Goal: Communication & Community: Answer question/provide support

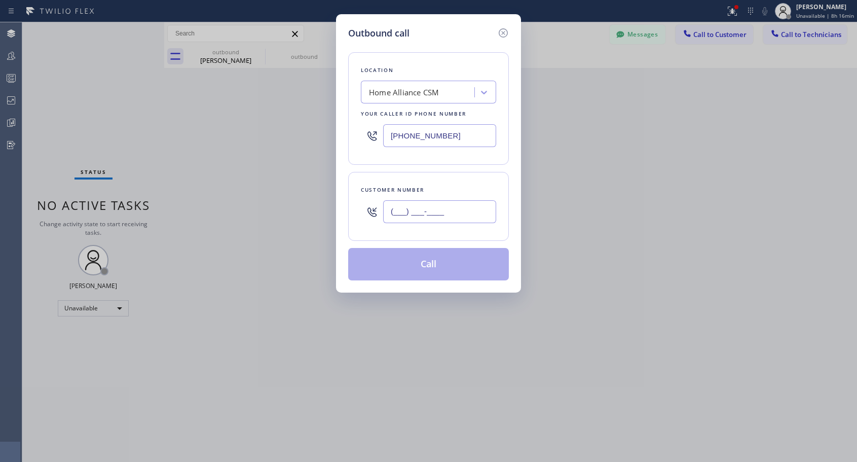
click at [418, 206] on input "(___) ___-____" at bounding box center [439, 211] width 113 height 23
paste input "760) 937-3668"
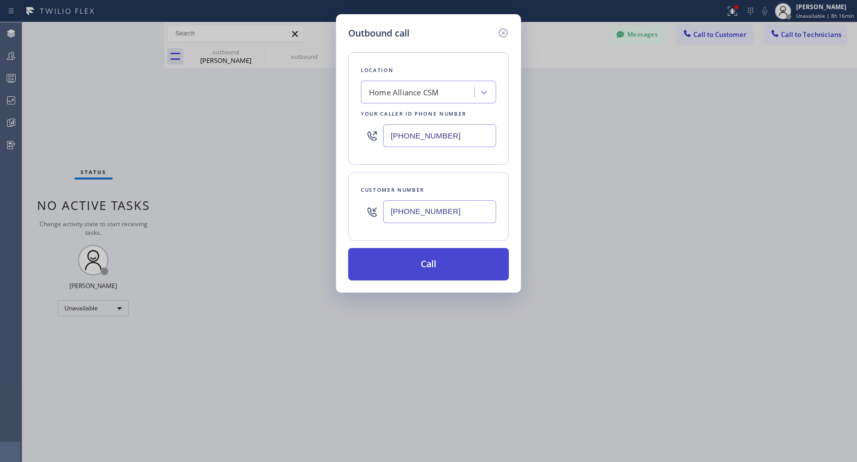
type input "[PHONE_NUMBER]"
click at [441, 261] on button "Call" at bounding box center [428, 264] width 161 height 32
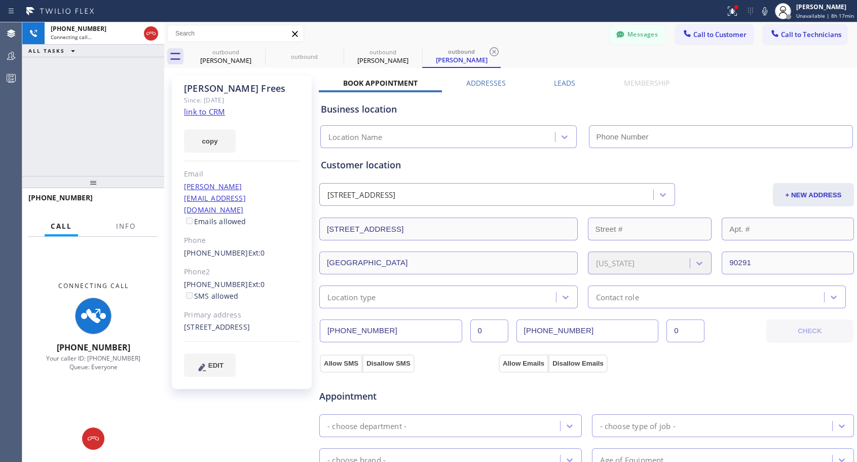
type input "[PHONE_NUMBER]"
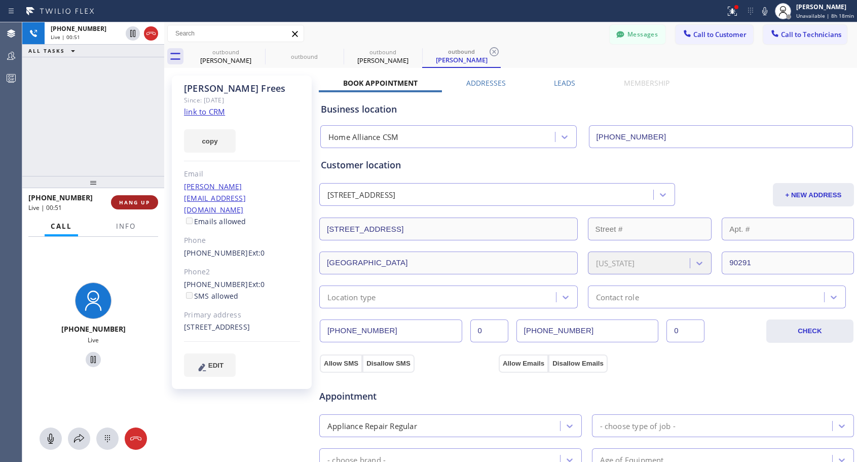
click at [134, 202] on span "HANG UP" at bounding box center [134, 202] width 31 height 7
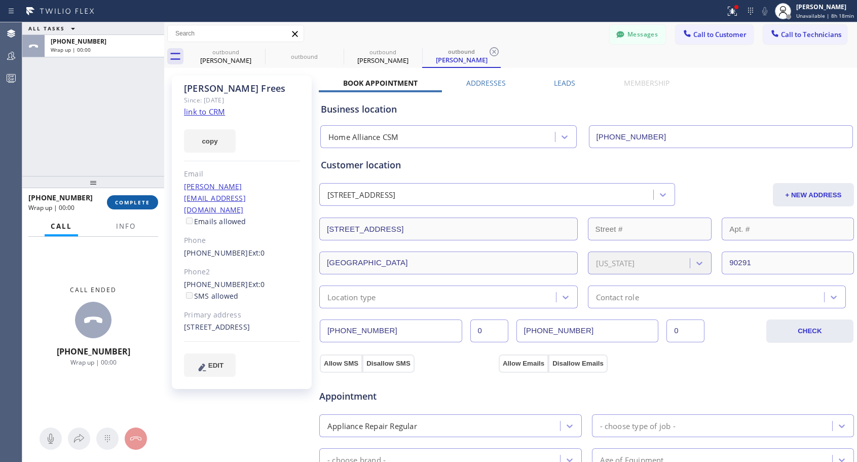
click at [134, 202] on span "COMPLETE" at bounding box center [132, 202] width 35 height 7
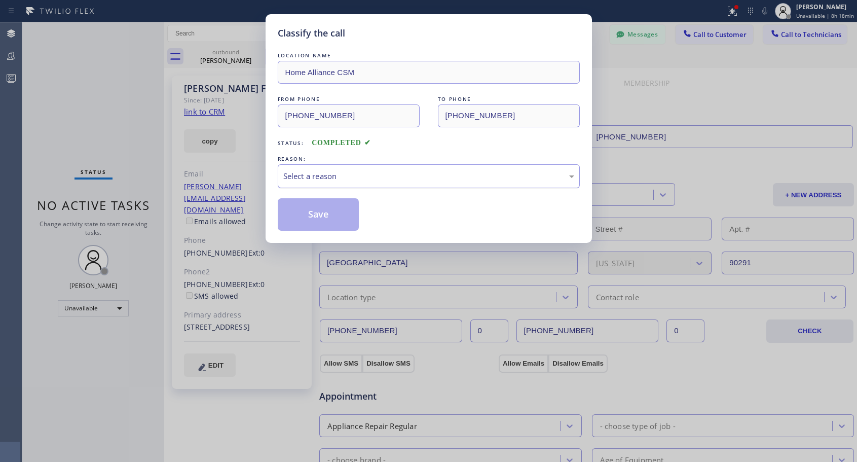
click at [415, 179] on div "Select a reason" at bounding box center [428, 176] width 291 height 12
click at [330, 212] on button "Save" at bounding box center [319, 214] width 82 height 32
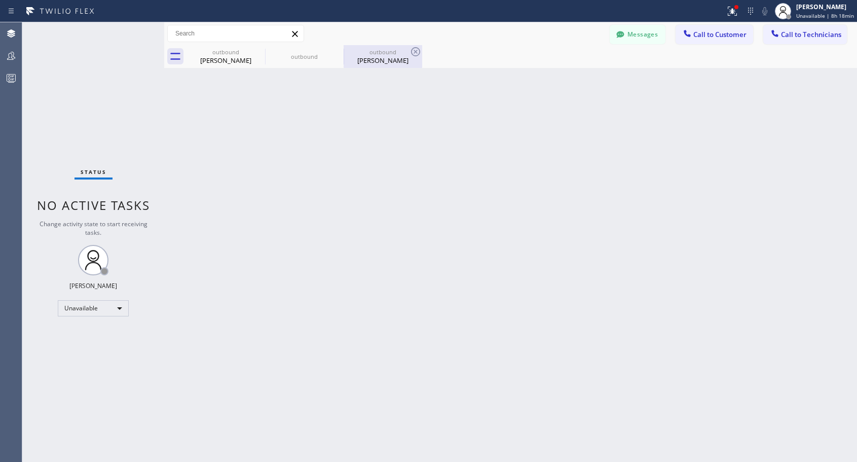
click at [382, 63] on div "[PERSON_NAME]" at bounding box center [383, 60] width 77 height 9
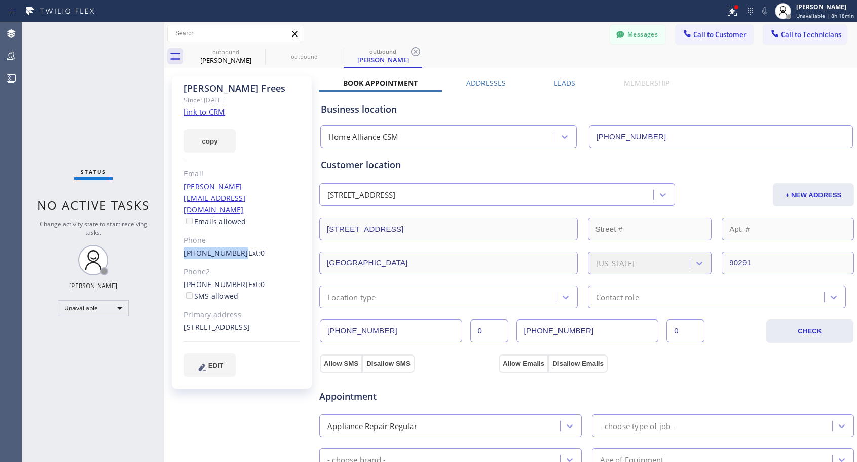
copy link "[PHONE_NUMBER]"
drag, startPoint x: 235, startPoint y: 228, endPoint x: 172, endPoint y: 228, distance: 62.8
click at [172, 228] on div "[PERSON_NAME] Since: [DATE] link to CRM copy Email [PERSON_NAME][EMAIL_ADDRESS]…" at bounding box center [242, 232] width 140 height 313
click at [702, 31] on span "Call to Customer" at bounding box center [719, 34] width 53 height 9
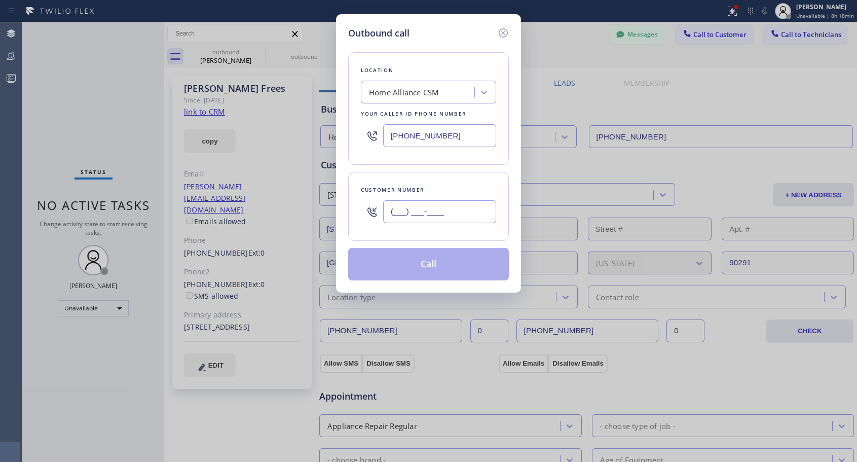
click at [461, 218] on input "(___) ___-____" at bounding box center [439, 211] width 113 height 23
paste input "760) 937-3668"
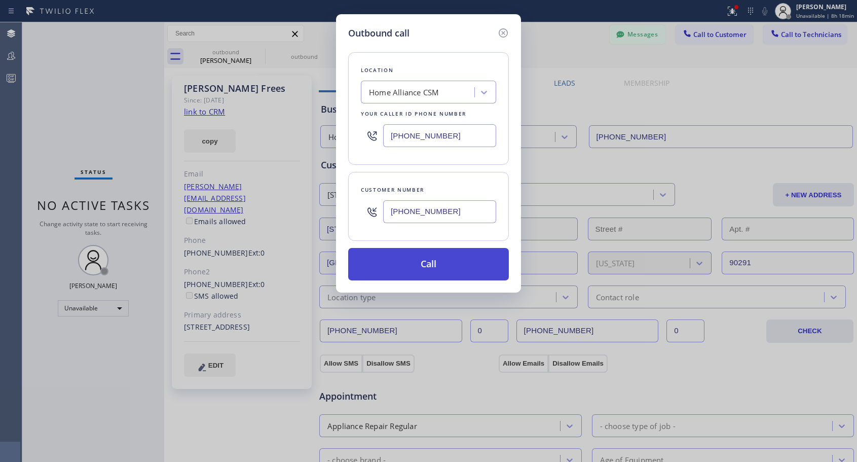
type input "[PHONE_NUMBER]"
click at [455, 264] on button "Call" at bounding box center [428, 264] width 161 height 32
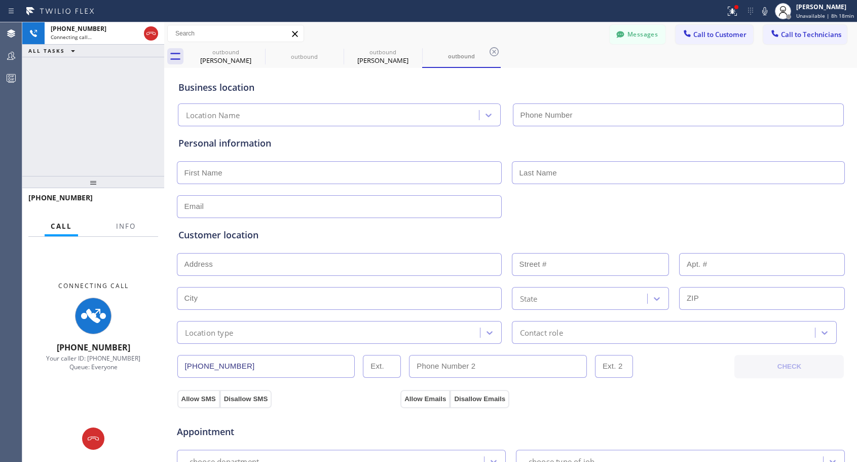
type input "[PHONE_NUMBER]"
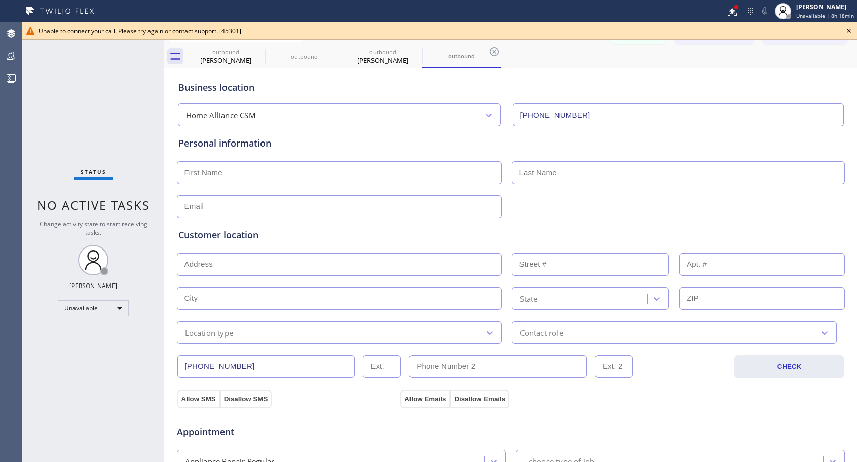
click at [851, 34] on icon at bounding box center [849, 31] width 12 height 12
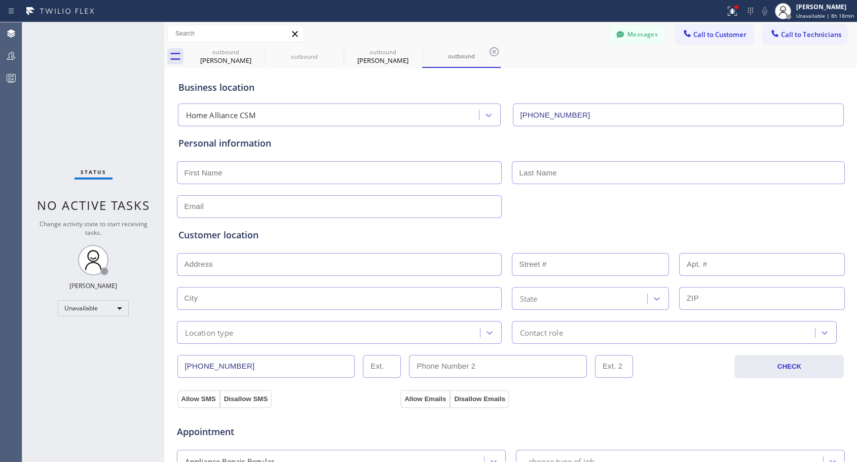
click at [714, 30] on span "Call to Customer" at bounding box center [719, 34] width 53 height 9
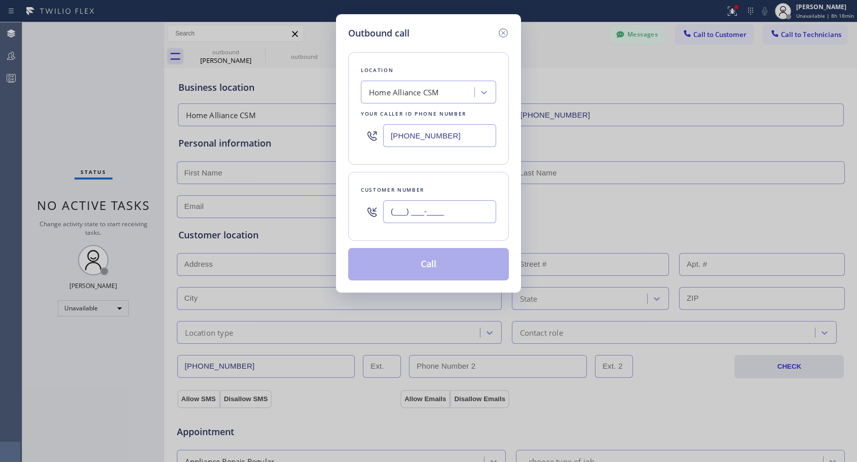
click at [427, 208] on input "(___) ___-____" at bounding box center [439, 211] width 113 height 23
paste input "760) 937-3668"
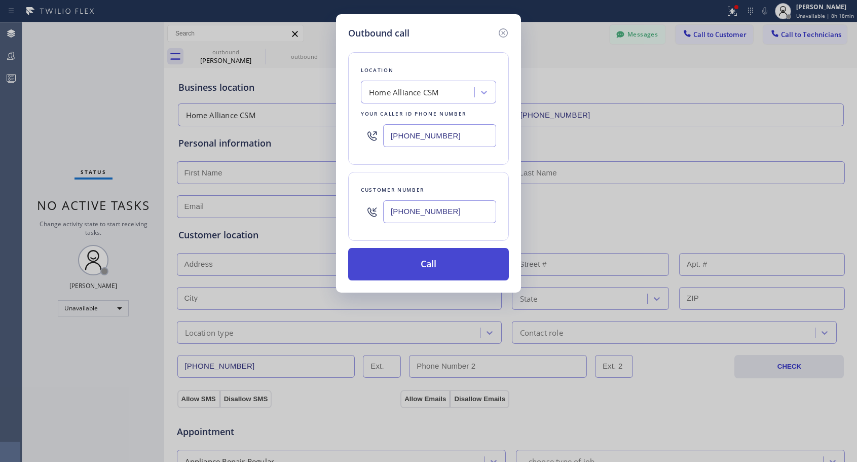
type input "[PHONE_NUMBER]"
click at [453, 261] on button "Call" at bounding box center [428, 264] width 161 height 32
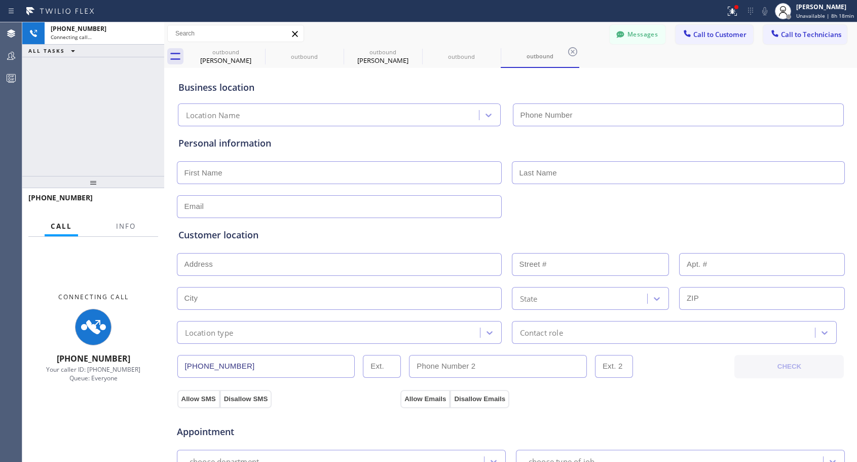
type input "[PHONE_NUMBER]"
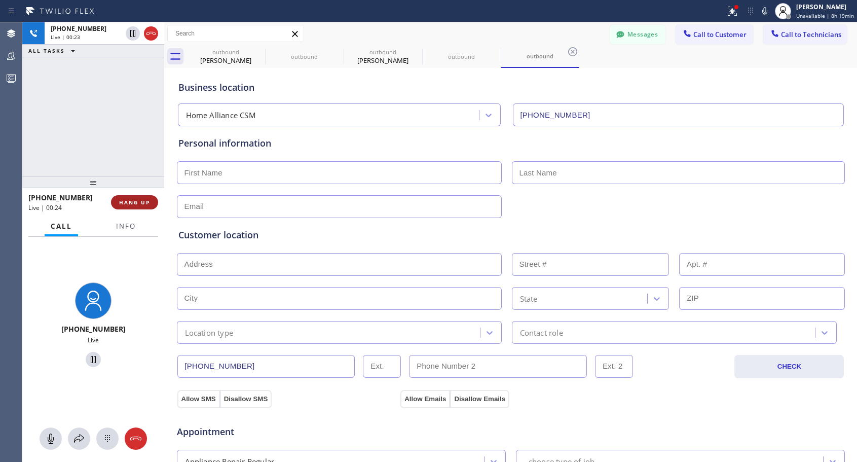
click at [155, 200] on button "HANG UP" at bounding box center [134, 202] width 47 height 14
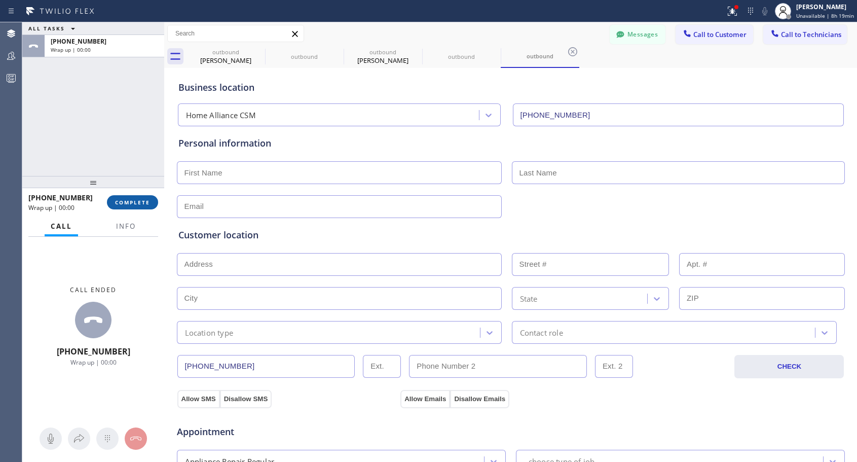
click at [155, 200] on button "COMPLETE" at bounding box center [132, 202] width 51 height 14
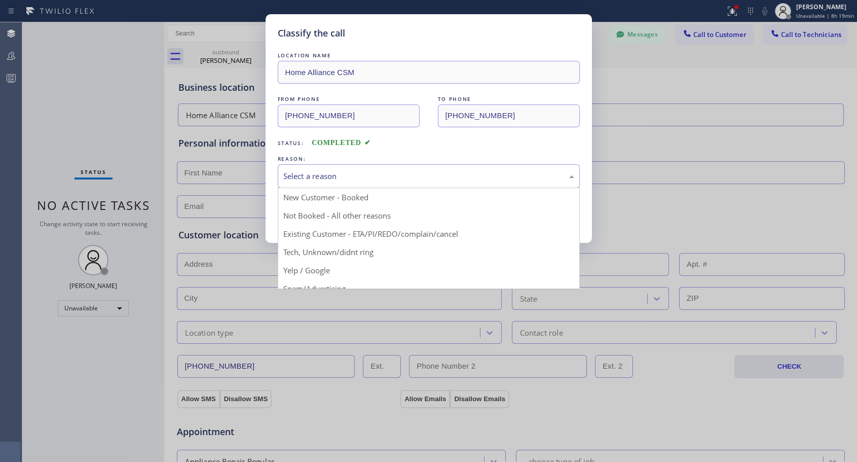
click at [350, 179] on div "Select a reason" at bounding box center [428, 176] width 291 height 12
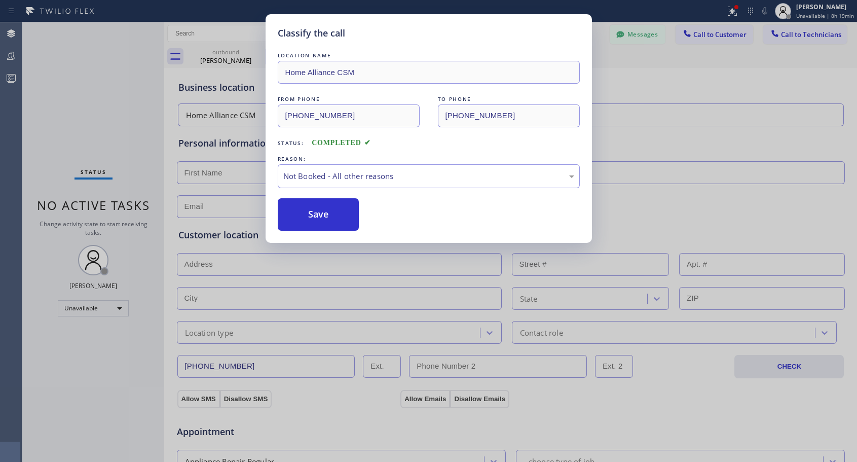
click at [321, 215] on button "Save" at bounding box center [319, 214] width 82 height 32
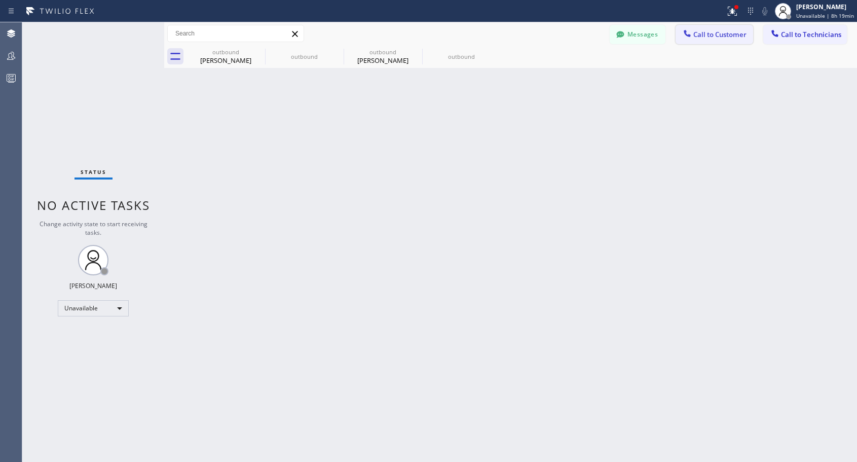
click at [716, 32] on span "Call to Customer" at bounding box center [719, 34] width 53 height 9
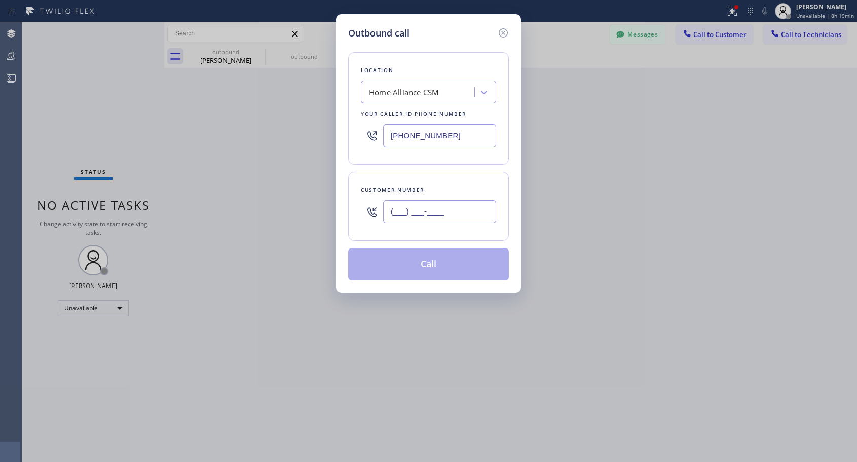
click at [442, 212] on input "(___) ___-____" at bounding box center [439, 211] width 113 height 23
paste input "760) 937-3668"
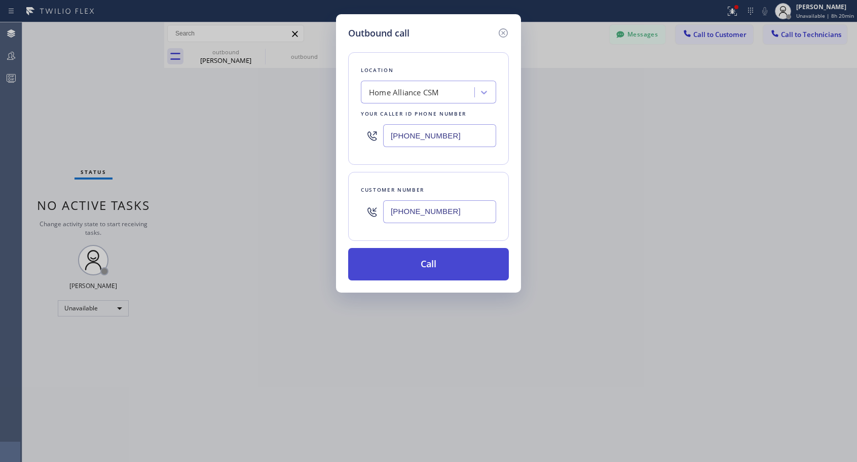
type input "[PHONE_NUMBER]"
click at [449, 266] on button "Call" at bounding box center [428, 264] width 161 height 32
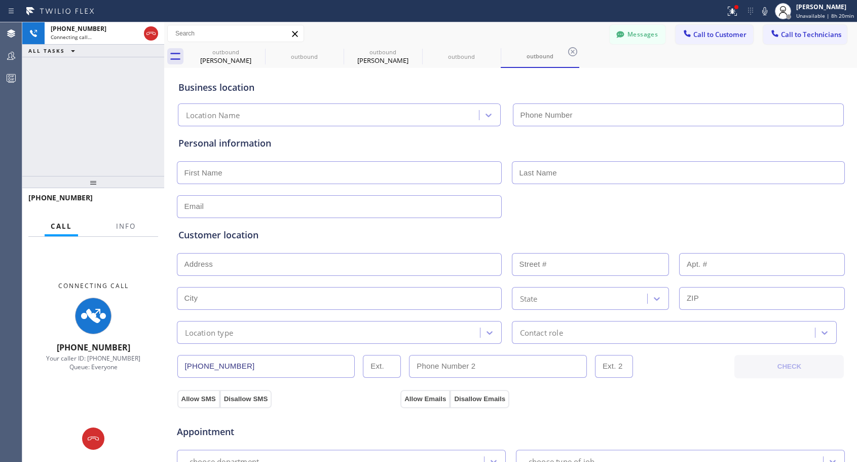
type input "[PHONE_NUMBER]"
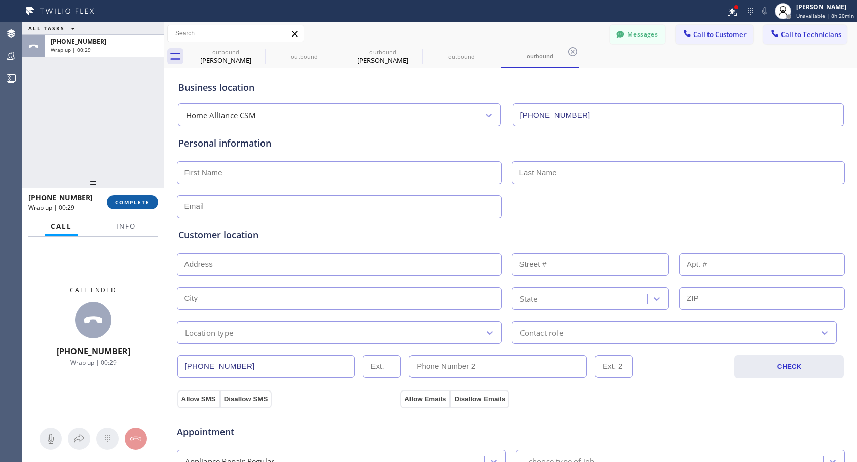
click at [125, 204] on span "COMPLETE" at bounding box center [132, 202] width 35 height 7
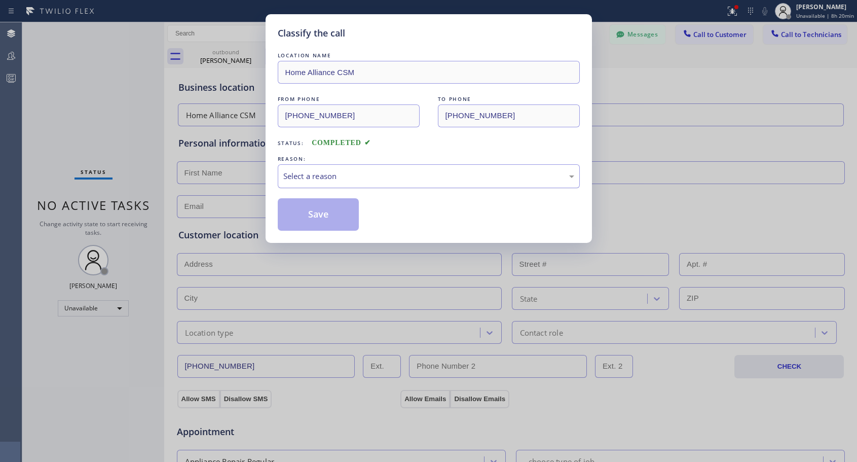
click at [398, 170] on div "Select a reason" at bounding box center [428, 176] width 291 height 12
click at [328, 214] on button "Save" at bounding box center [319, 214] width 82 height 32
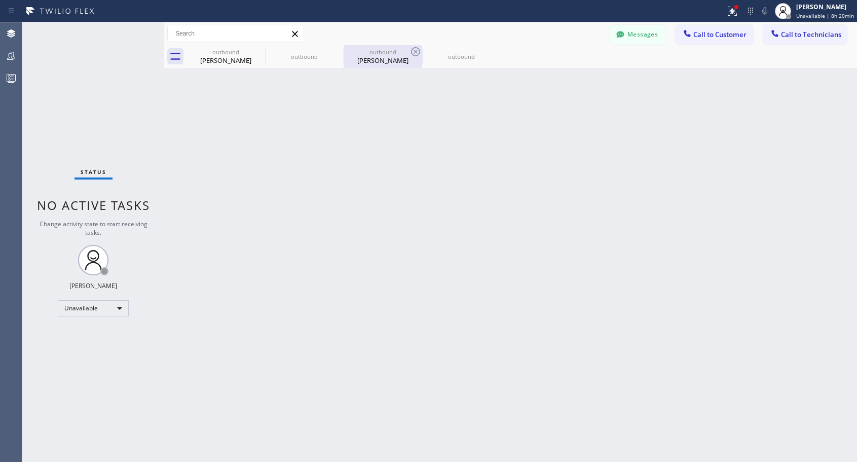
click at [376, 60] on div "[PERSON_NAME]" at bounding box center [383, 60] width 77 height 9
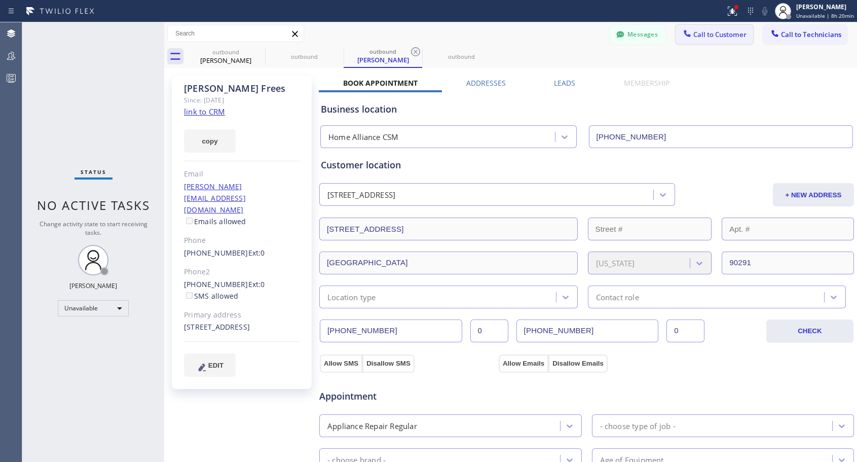
click at [699, 35] on span "Call to Customer" at bounding box center [719, 34] width 53 height 9
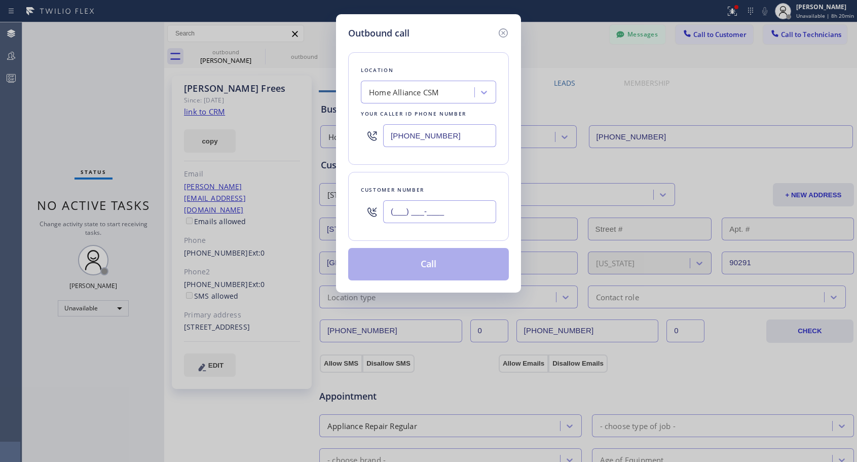
click at [475, 213] on input "(___) ___-____" at bounding box center [439, 211] width 113 height 23
paste input "760) 937-3668"
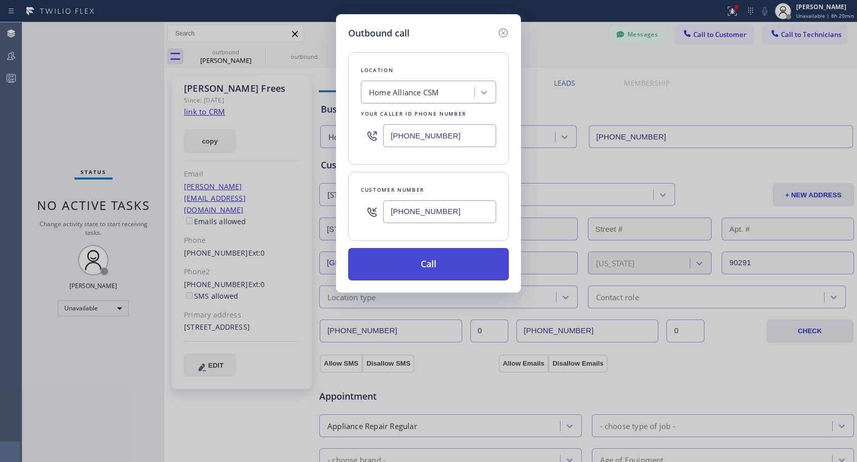
type input "[PHONE_NUMBER]"
click at [447, 271] on button "Call" at bounding box center [428, 264] width 161 height 32
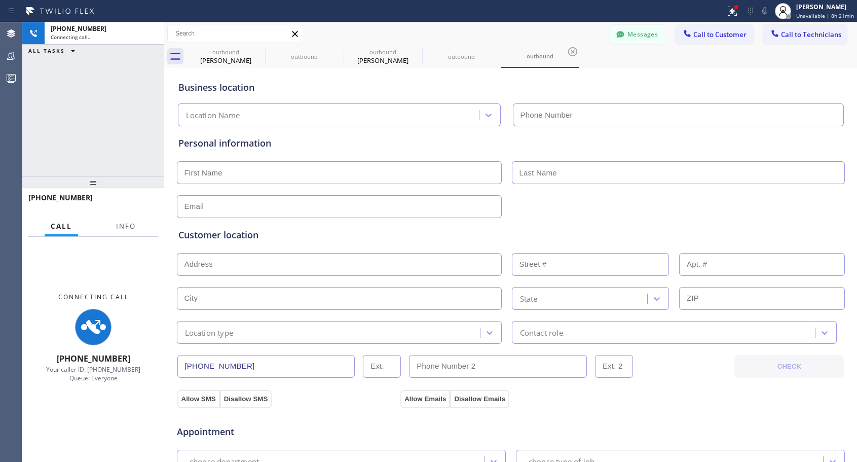
type input "[PHONE_NUMBER]"
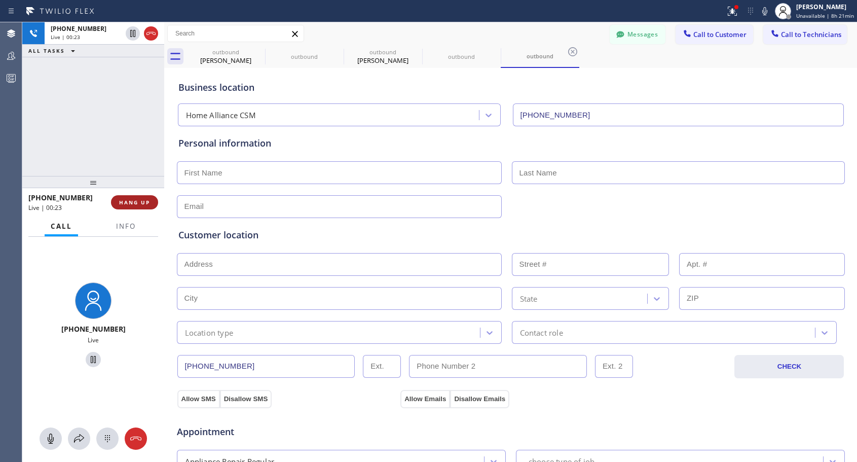
click at [140, 198] on button "HANG UP" at bounding box center [134, 202] width 47 height 14
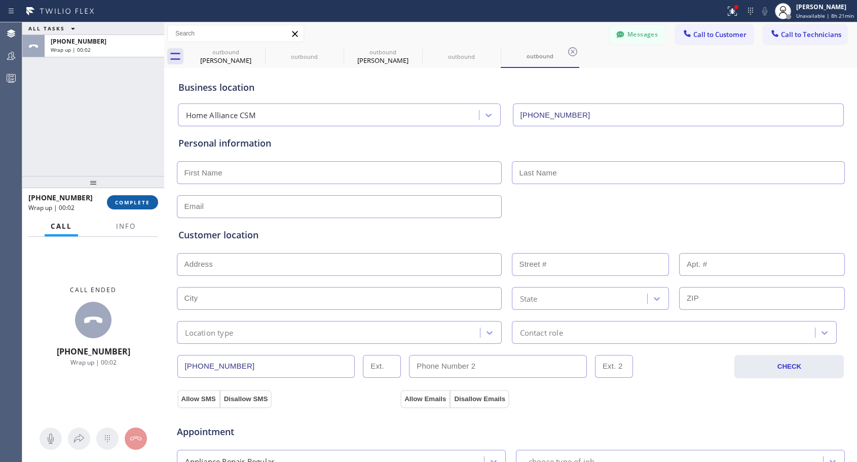
click at [122, 201] on span "COMPLETE" at bounding box center [132, 202] width 35 height 7
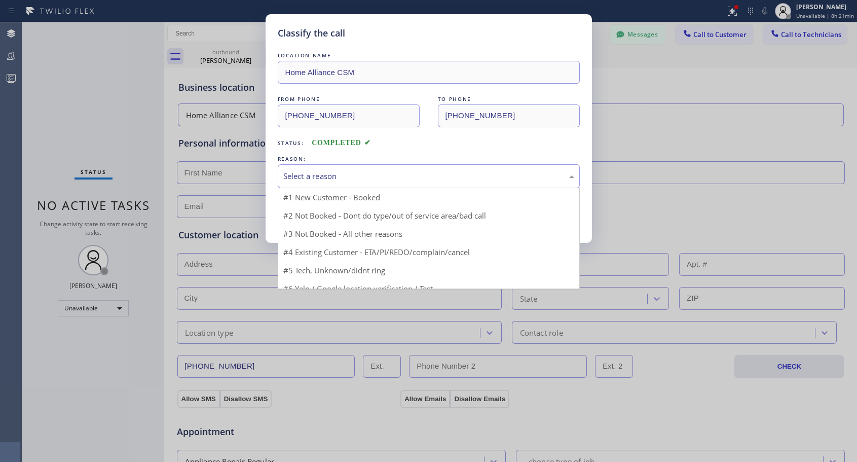
click at [351, 176] on div "Select a reason" at bounding box center [428, 176] width 291 height 12
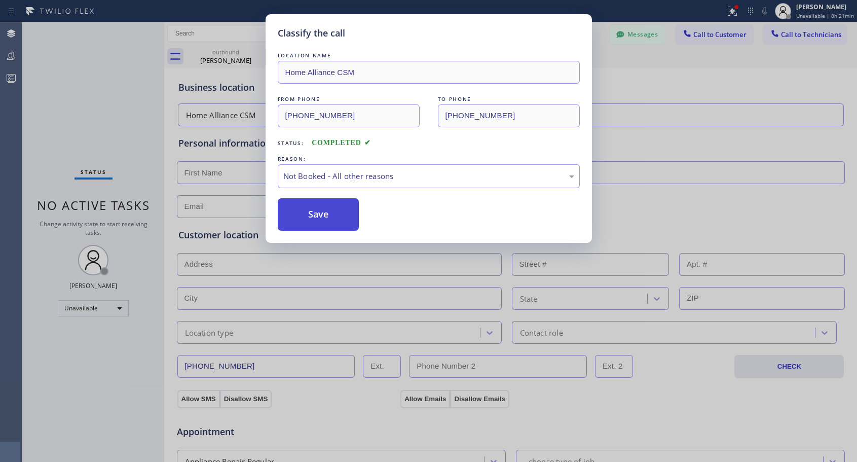
click at [323, 218] on button "Save" at bounding box center [319, 214] width 82 height 32
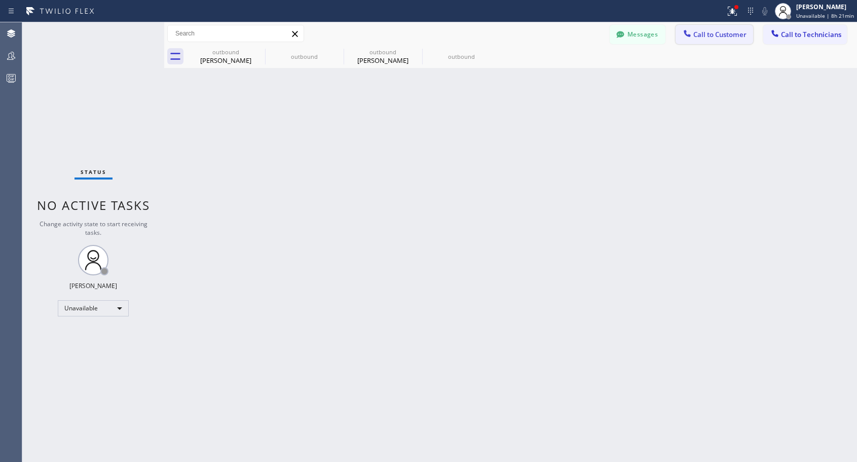
click at [701, 34] on span "Call to Customer" at bounding box center [719, 34] width 53 height 9
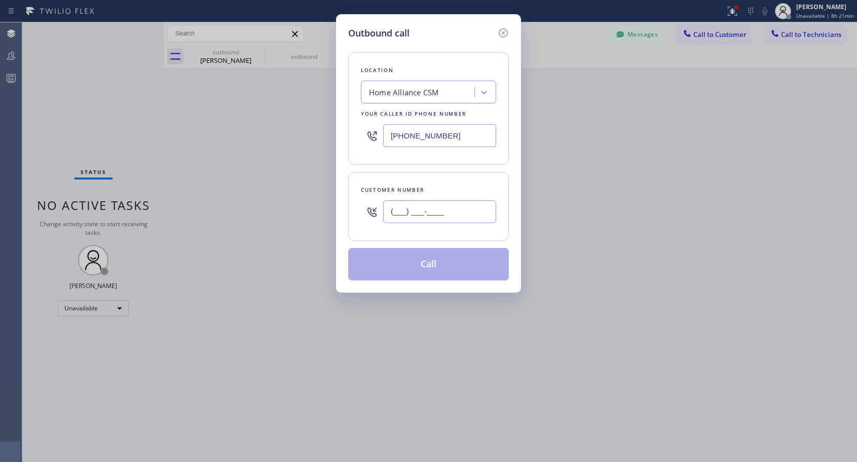
click at [420, 206] on input "(___) ___-____" at bounding box center [439, 211] width 113 height 23
paste input "760) 937-3668"
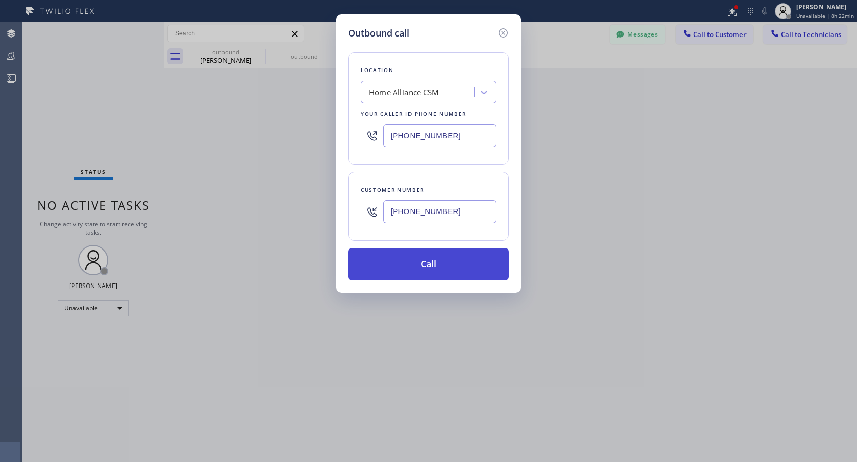
type input "[PHONE_NUMBER]"
click at [444, 268] on button "Call" at bounding box center [428, 264] width 161 height 32
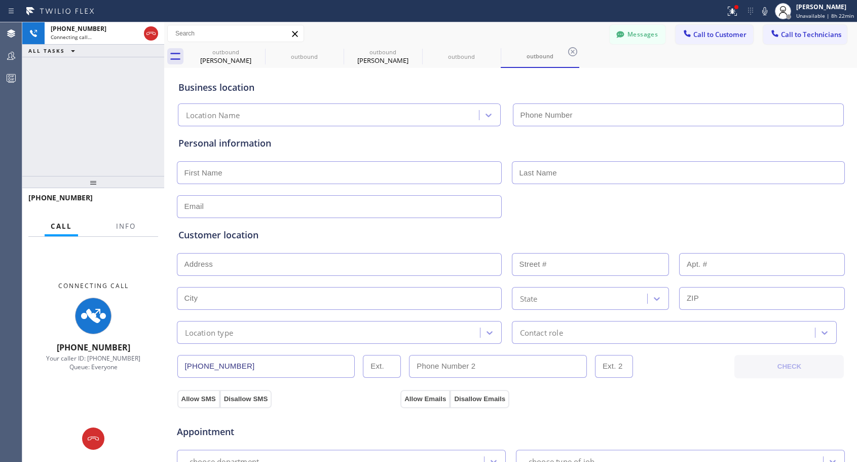
type input "[PHONE_NUMBER]"
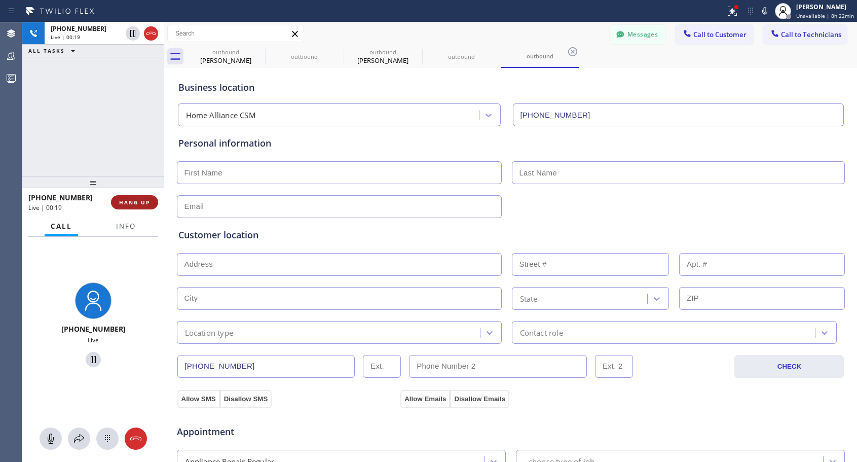
click at [136, 206] on span "HANG UP" at bounding box center [134, 202] width 31 height 7
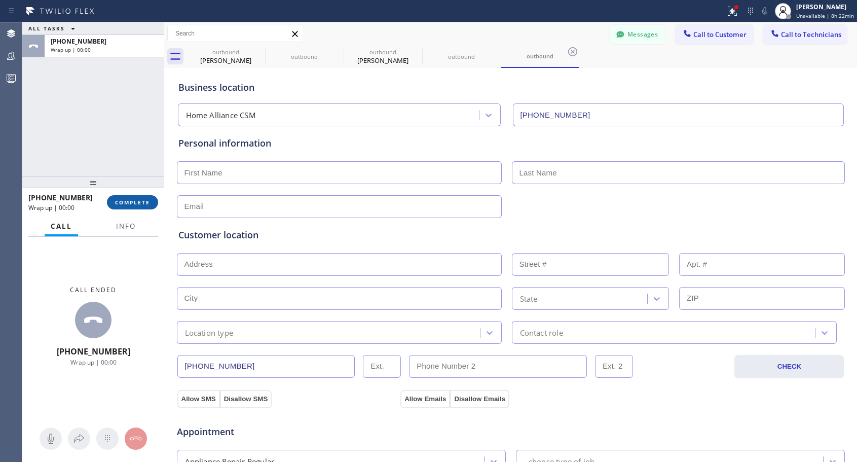
click at [138, 205] on span "COMPLETE" at bounding box center [132, 202] width 35 height 7
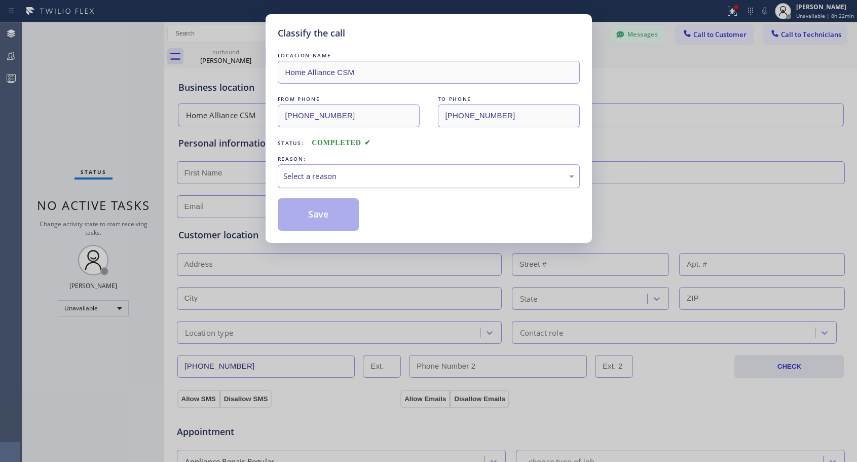
click at [400, 176] on div "Select a reason" at bounding box center [428, 176] width 291 height 12
click at [350, 217] on button "Save" at bounding box center [319, 214] width 82 height 32
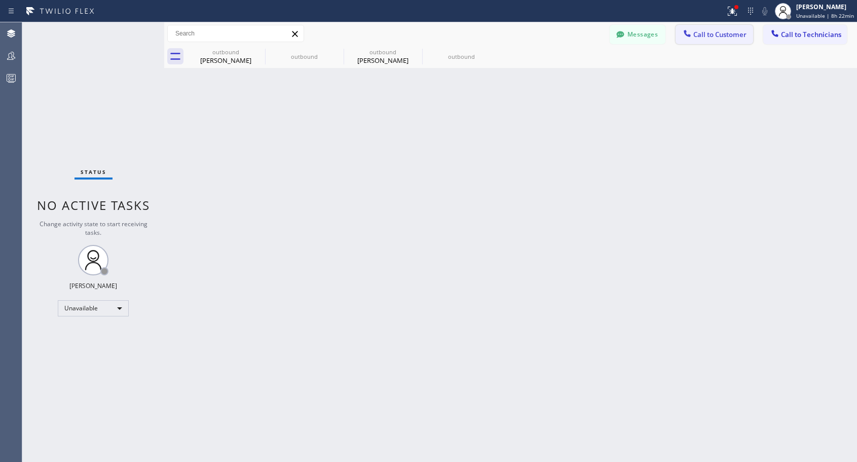
click at [703, 35] on span "Call to Customer" at bounding box center [719, 34] width 53 height 9
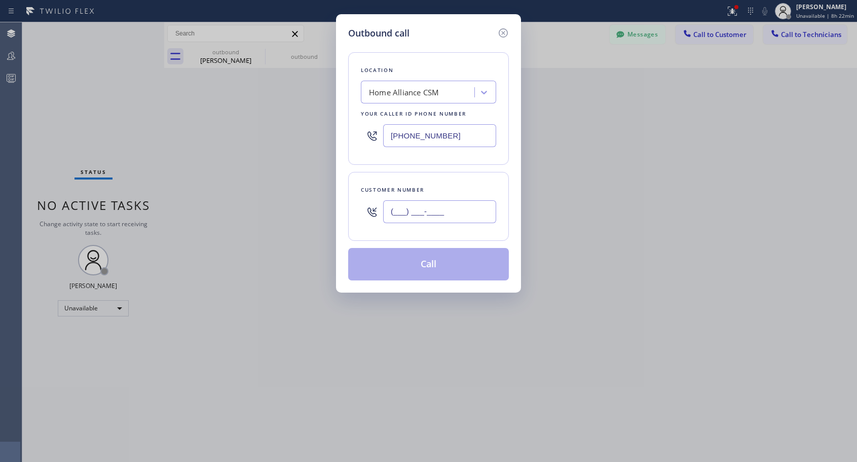
click at [471, 211] on input "(___) ___-____" at bounding box center [439, 211] width 113 height 23
paste input "760) 937-3668"
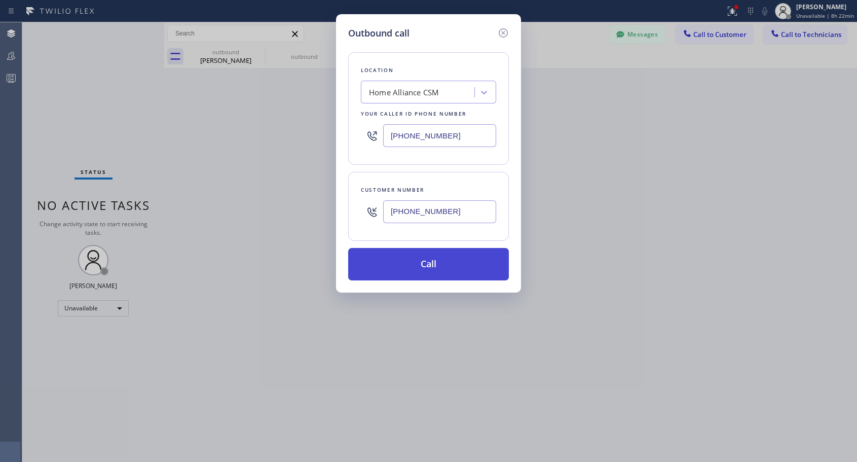
type input "[PHONE_NUMBER]"
click at [452, 266] on button "Call" at bounding box center [428, 264] width 161 height 32
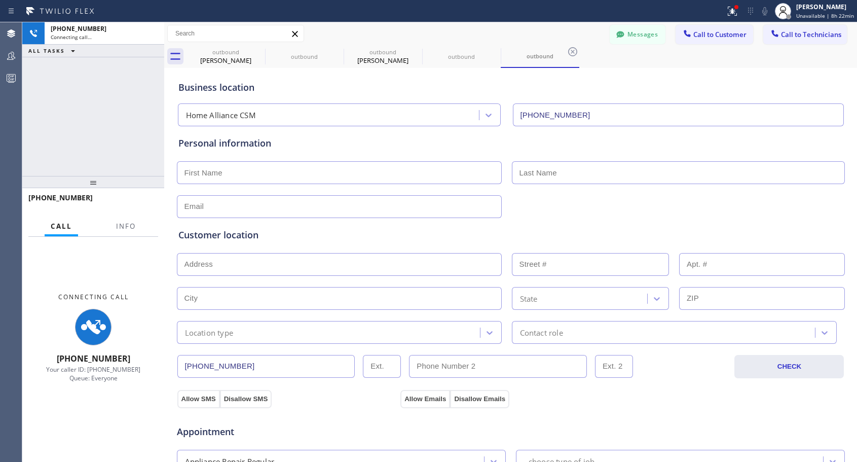
type input "[PHONE_NUMBER]"
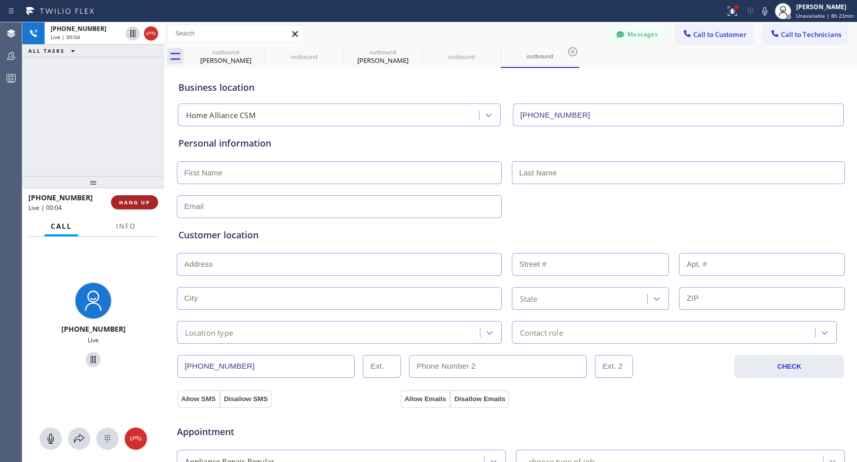
click at [146, 202] on span "HANG UP" at bounding box center [134, 202] width 31 height 7
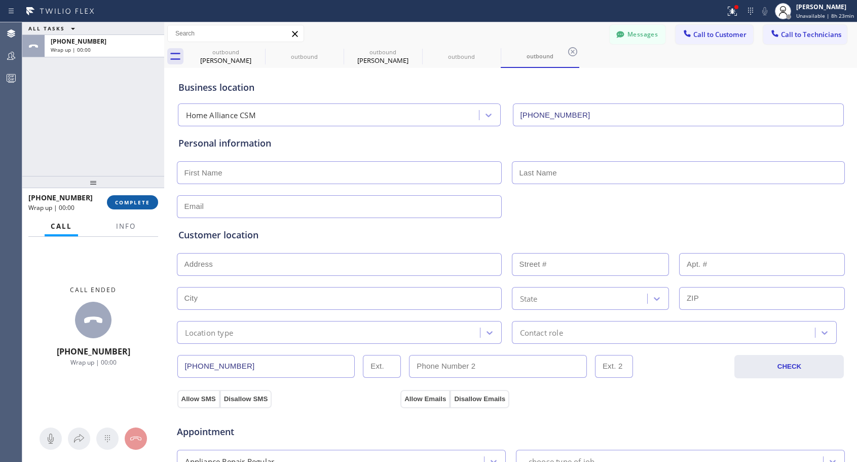
click at [146, 202] on span "COMPLETE" at bounding box center [132, 202] width 35 height 7
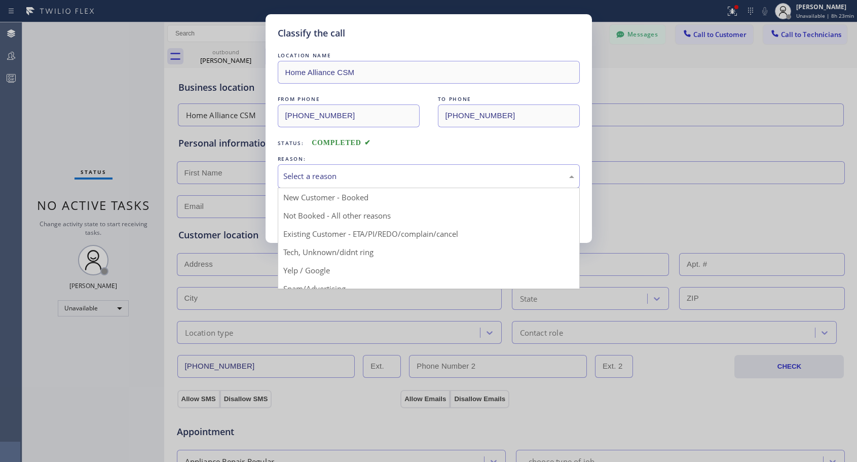
click at [333, 178] on div "Select a reason" at bounding box center [428, 176] width 291 height 12
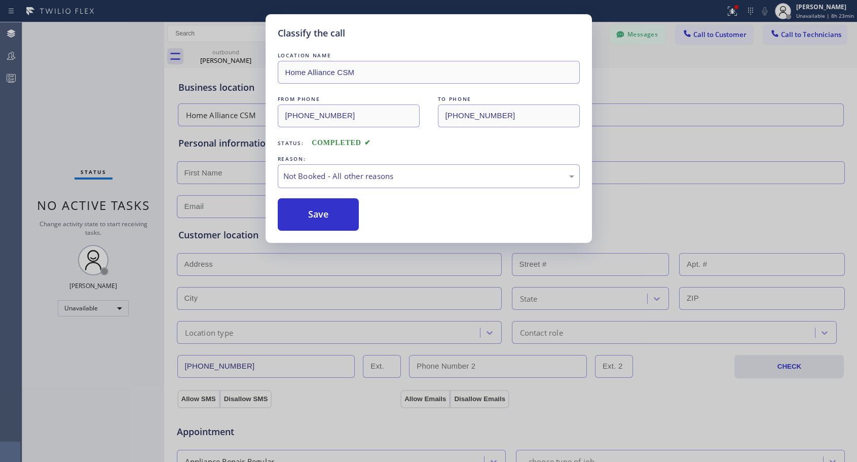
click at [311, 211] on button "Save" at bounding box center [319, 214] width 82 height 32
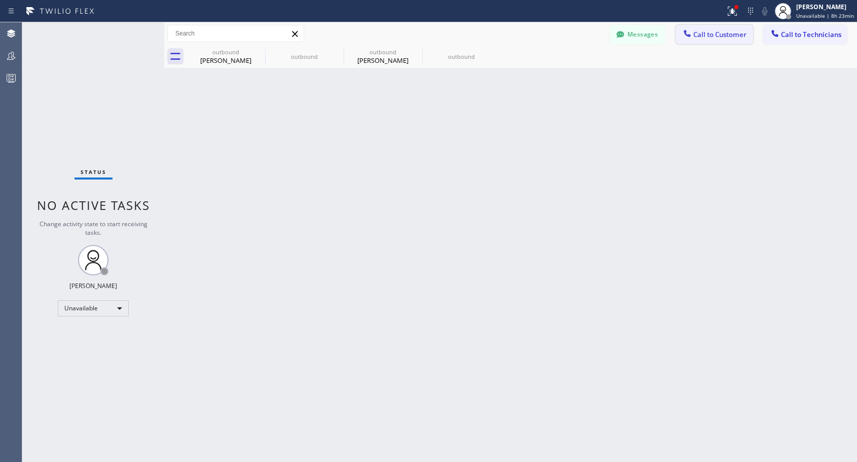
click at [709, 34] on span "Call to Customer" at bounding box center [719, 34] width 53 height 9
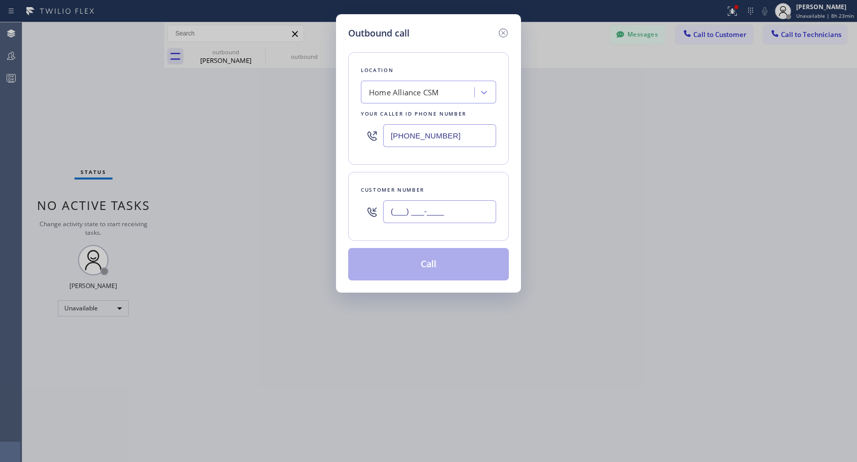
click at [454, 205] on input "(___) ___-____" at bounding box center [439, 211] width 113 height 23
paste input "760) 937-3668"
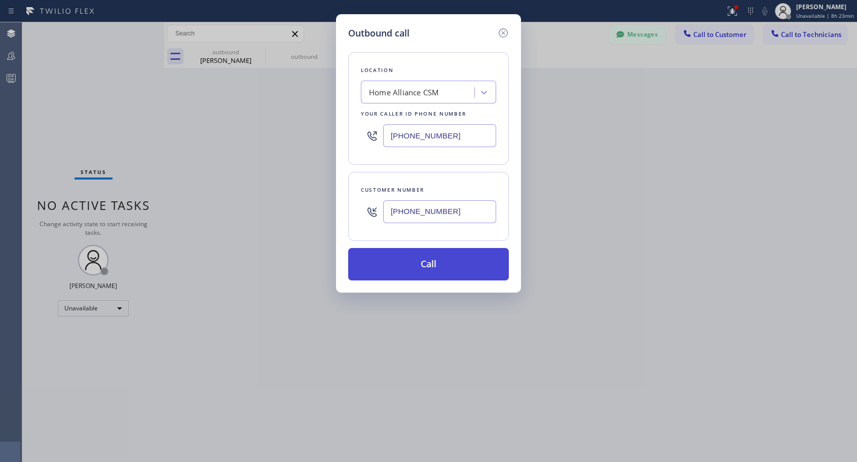
type input "[PHONE_NUMBER]"
click at [438, 256] on button "Call" at bounding box center [428, 264] width 161 height 32
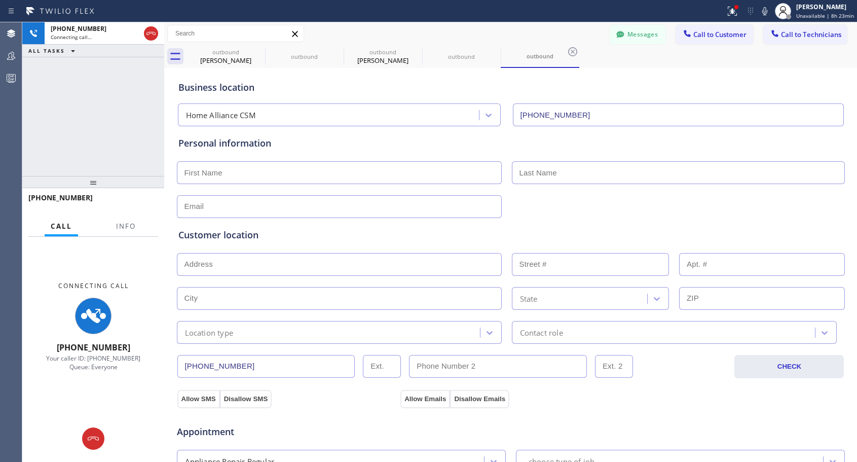
type input "[PHONE_NUMBER]"
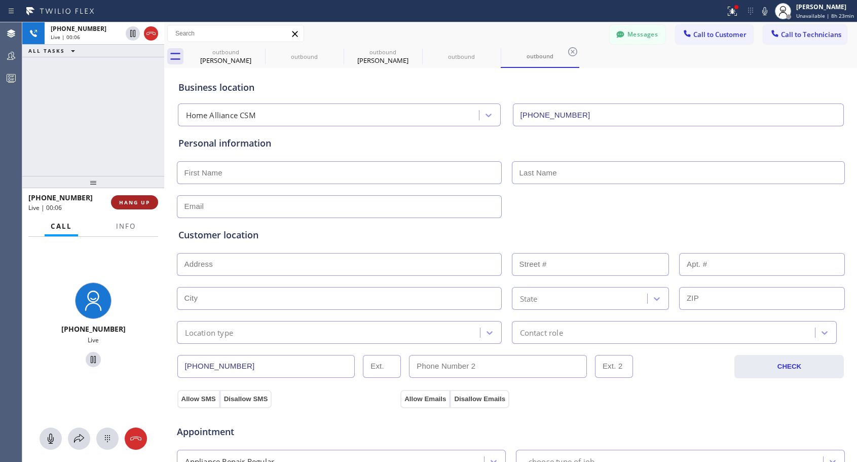
click at [137, 204] on span "HANG UP" at bounding box center [134, 202] width 31 height 7
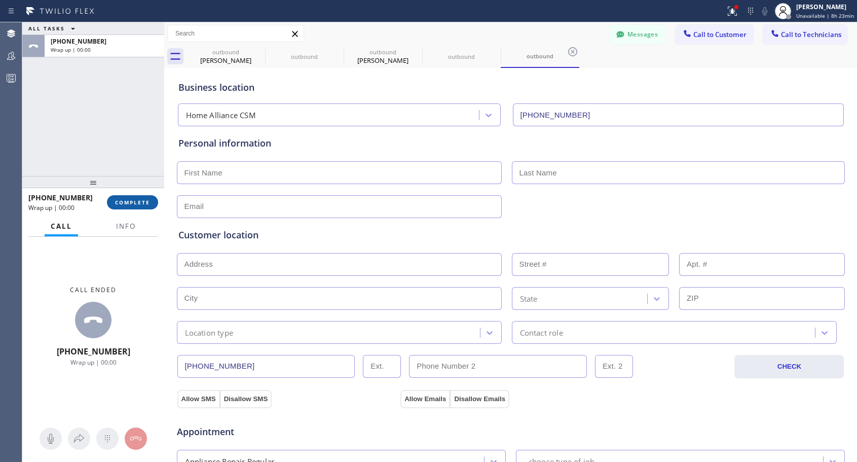
click at [137, 204] on span "COMPLETE" at bounding box center [132, 202] width 35 height 7
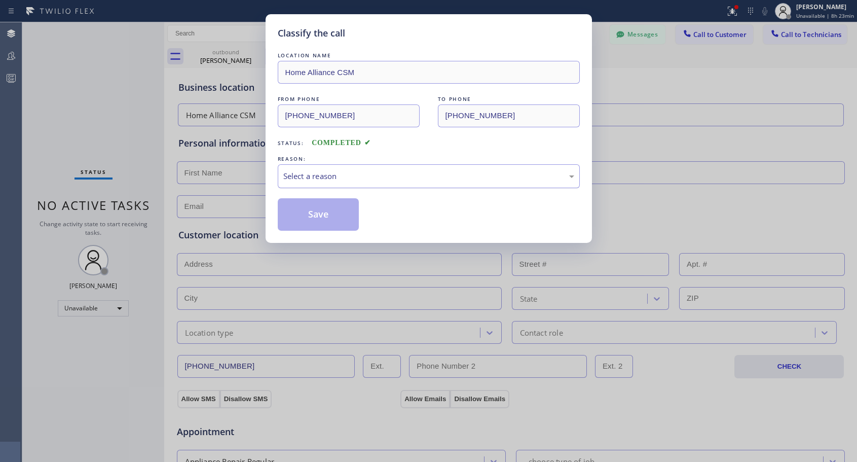
click at [500, 168] on div "Select a reason" at bounding box center [429, 176] width 302 height 24
click at [299, 213] on button "Save" at bounding box center [319, 214] width 82 height 32
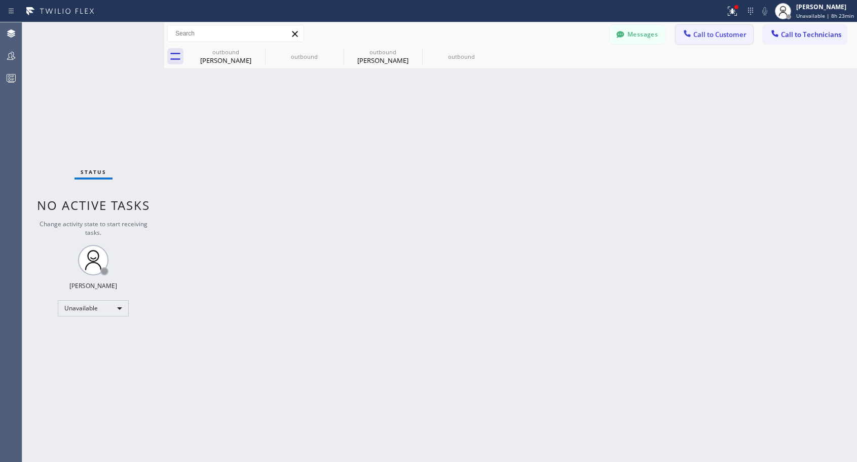
click at [694, 35] on span "Call to Customer" at bounding box center [719, 34] width 53 height 9
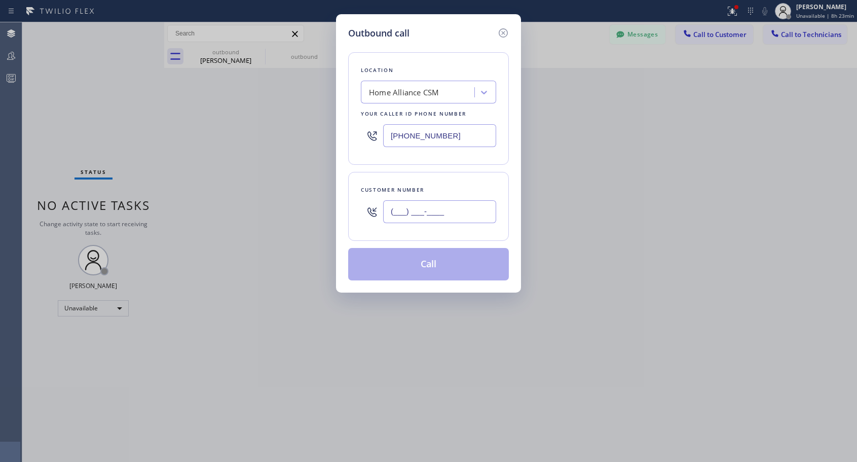
click at [463, 213] on input "(___) ___-____" at bounding box center [439, 211] width 113 height 23
paste input "760) 937-3668"
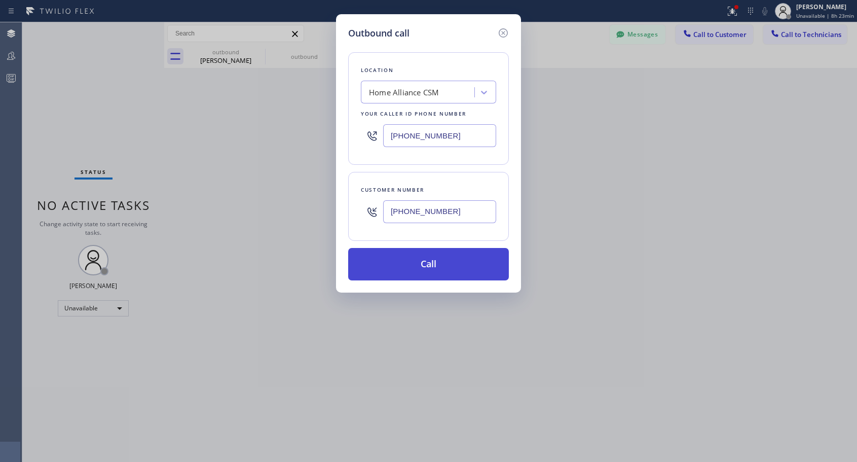
type input "[PHONE_NUMBER]"
click at [453, 266] on button "Call" at bounding box center [428, 264] width 161 height 32
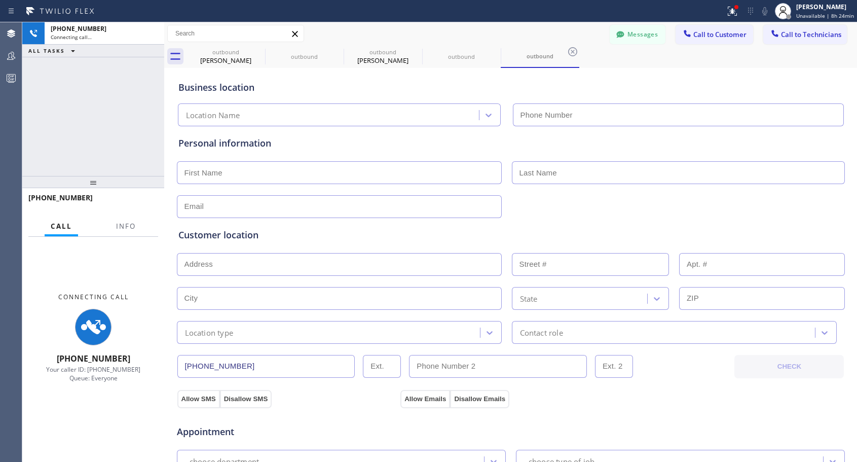
type input "[PHONE_NUMBER]"
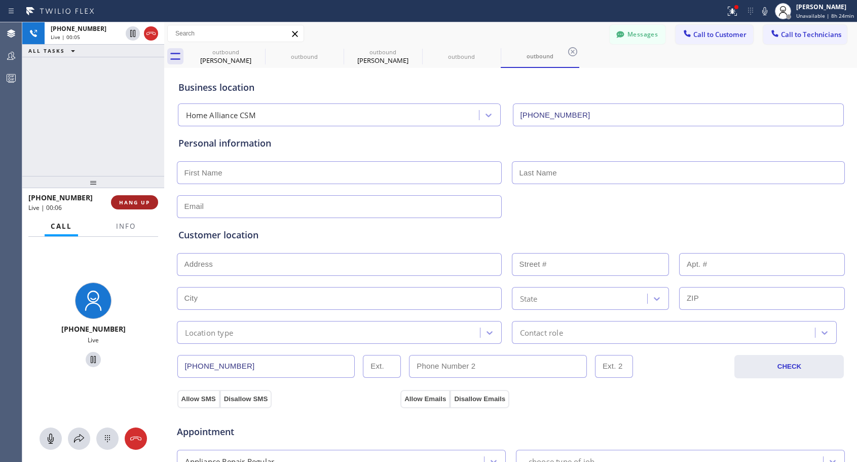
click at [146, 206] on button "HANG UP" at bounding box center [134, 202] width 47 height 14
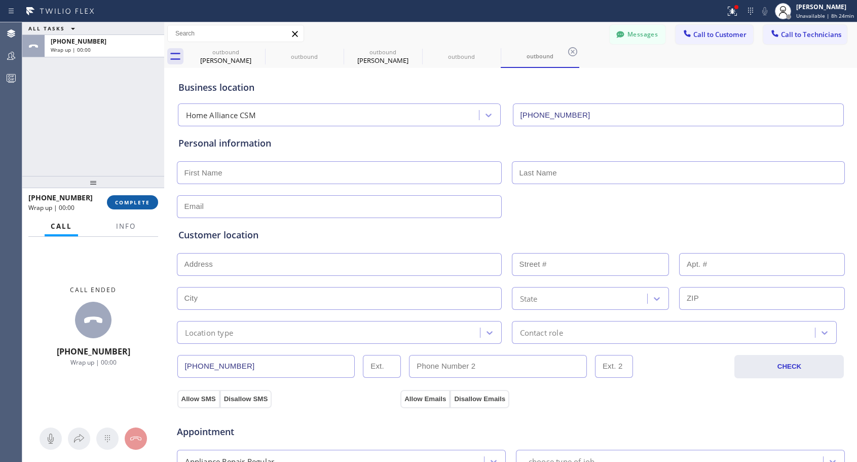
click at [146, 206] on span "COMPLETE" at bounding box center [132, 202] width 35 height 7
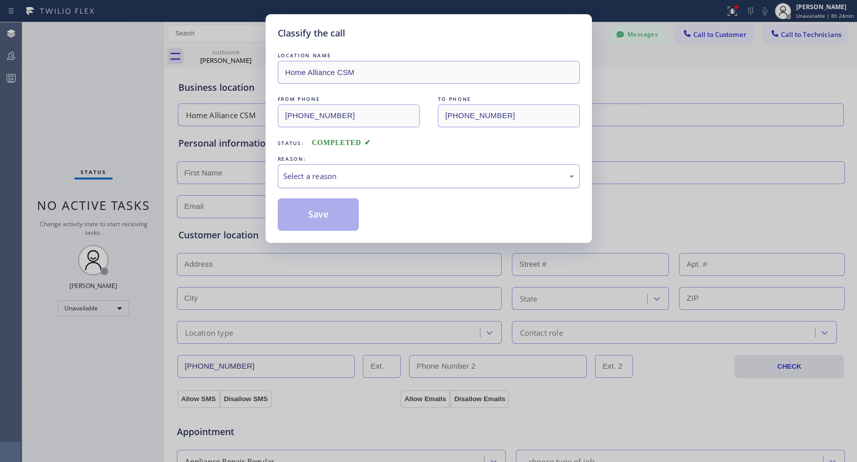
click at [471, 174] on div "Select a reason" at bounding box center [428, 176] width 291 height 12
click at [331, 226] on button "Save" at bounding box center [319, 214] width 82 height 32
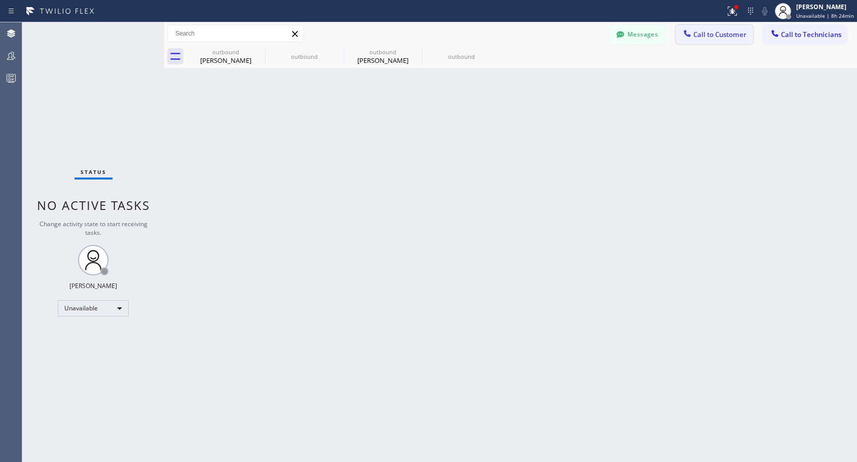
click at [719, 39] on button "Call to Customer" at bounding box center [715, 34] width 78 height 19
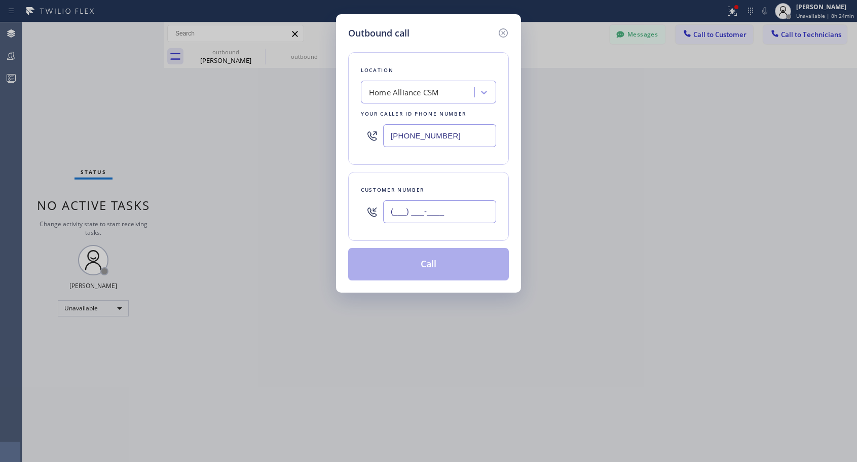
click at [458, 209] on input "(___) ___-____" at bounding box center [439, 211] width 113 height 23
paste input "760) 937-3668"
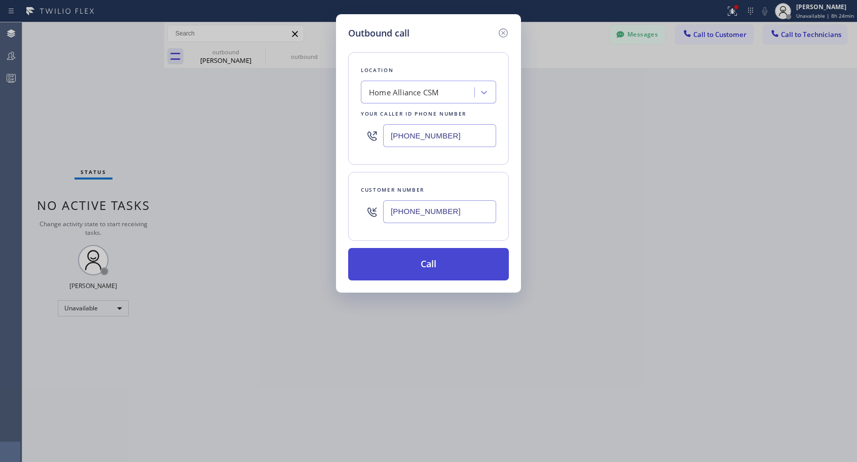
type input "[PHONE_NUMBER]"
click at [439, 267] on button "Call" at bounding box center [428, 264] width 161 height 32
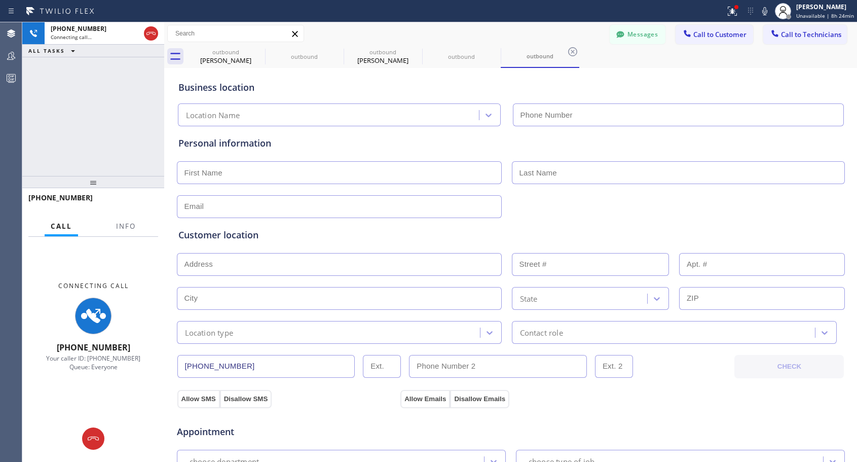
type input "[PHONE_NUMBER]"
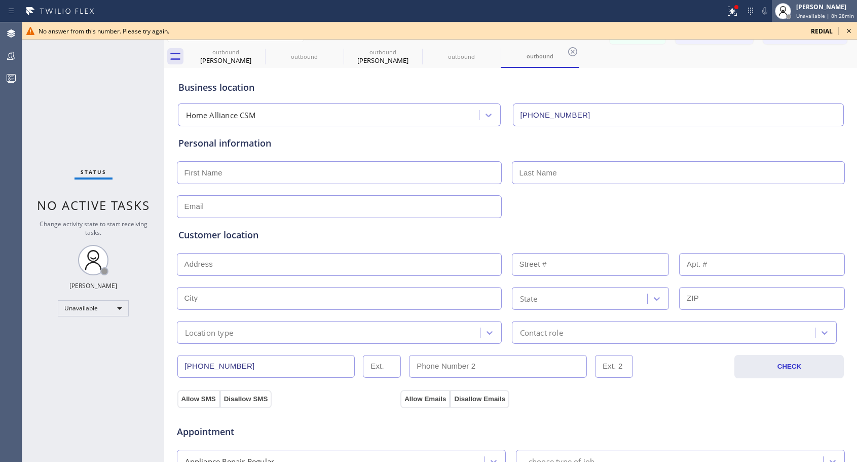
click at [810, 13] on span "Unavailable | 8h 28min" at bounding box center [825, 15] width 58 height 7
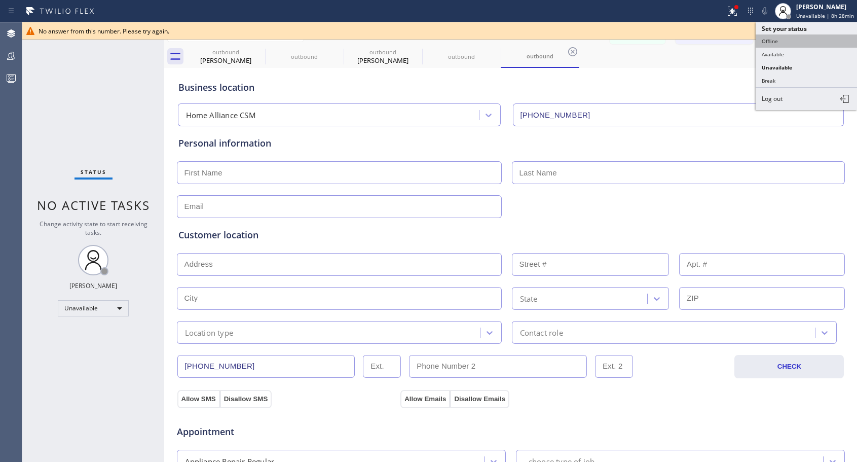
click at [791, 41] on button "Offline" at bounding box center [806, 40] width 101 height 13
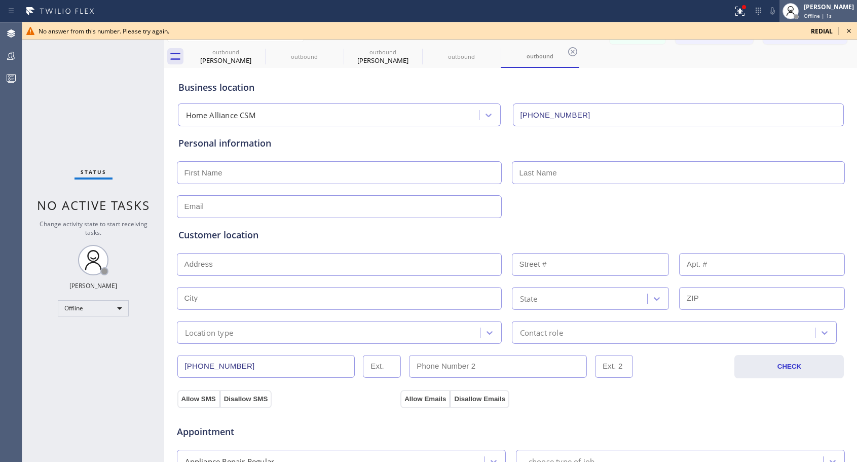
click at [817, 16] on span "Offline | 1s" at bounding box center [818, 15] width 28 height 7
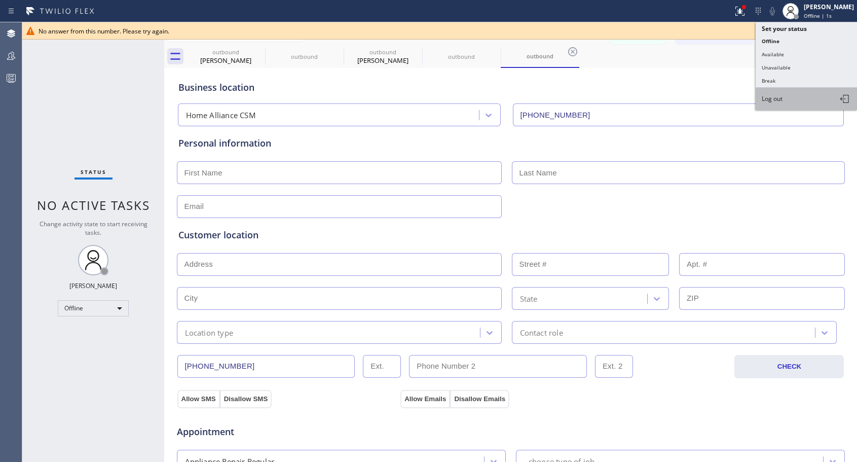
click at [775, 99] on span "Log out" at bounding box center [772, 98] width 21 height 9
